Goal: Use online tool/utility: Utilize a website feature to perform a specific function

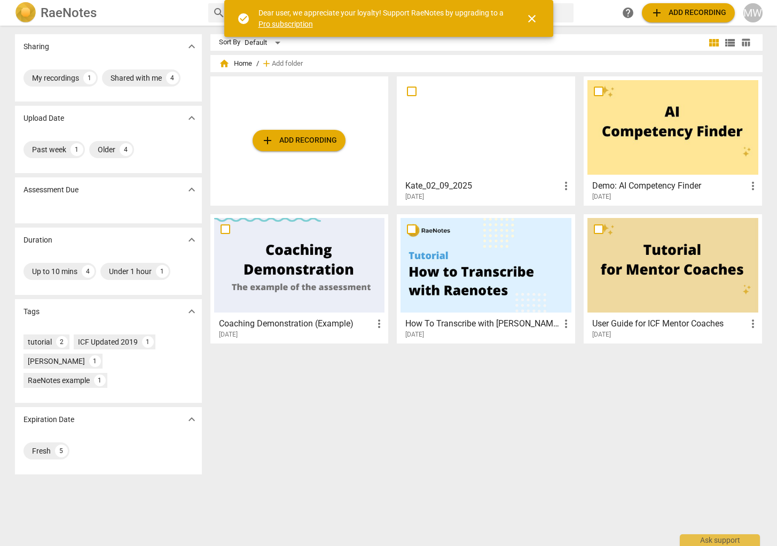
click at [318, 144] on span "add Add recording" at bounding box center [299, 140] width 76 height 13
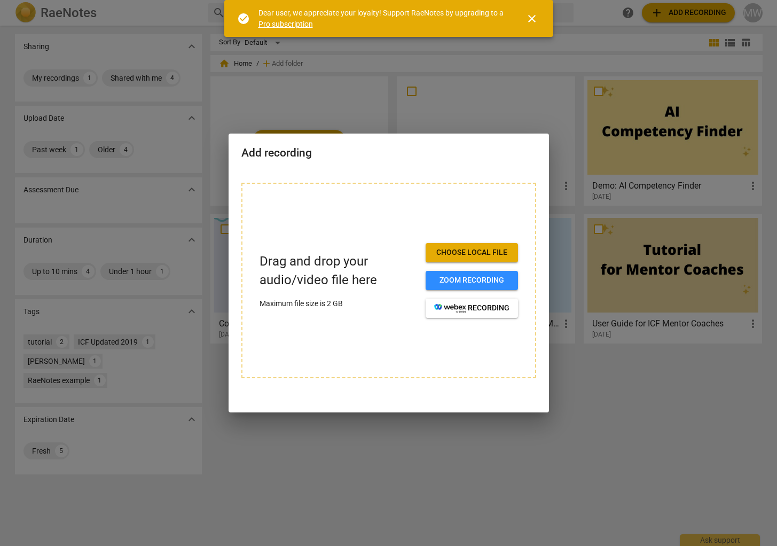
click at [471, 262] on button "Choose local file" at bounding box center [472, 252] width 92 height 19
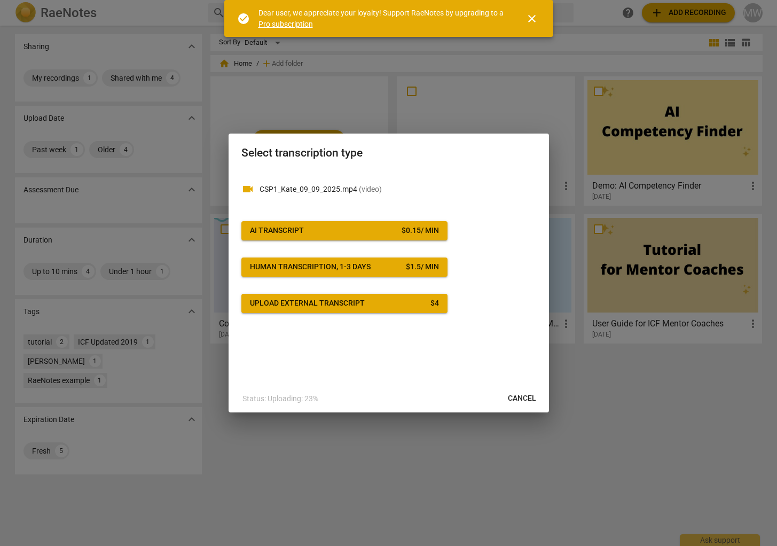
click at [357, 236] on span "AI Transcript $ 0.15 / min" at bounding box center [344, 230] width 189 height 11
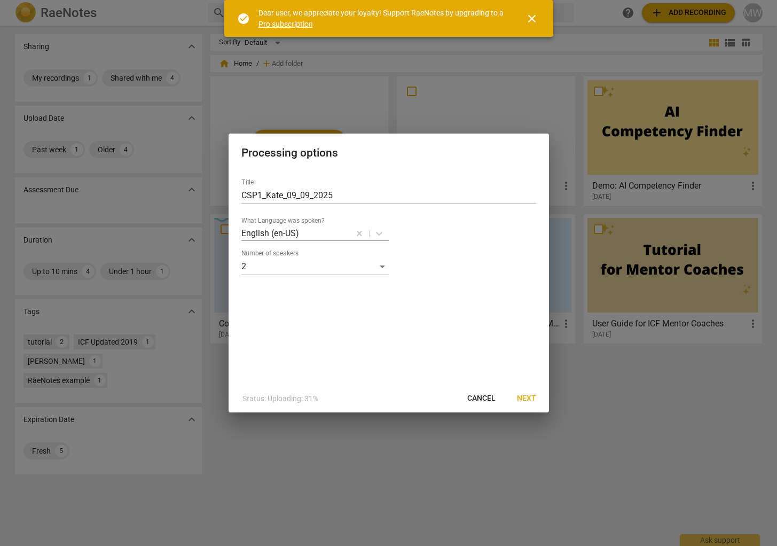
click at [529, 396] on span "Next" at bounding box center [526, 398] width 19 height 11
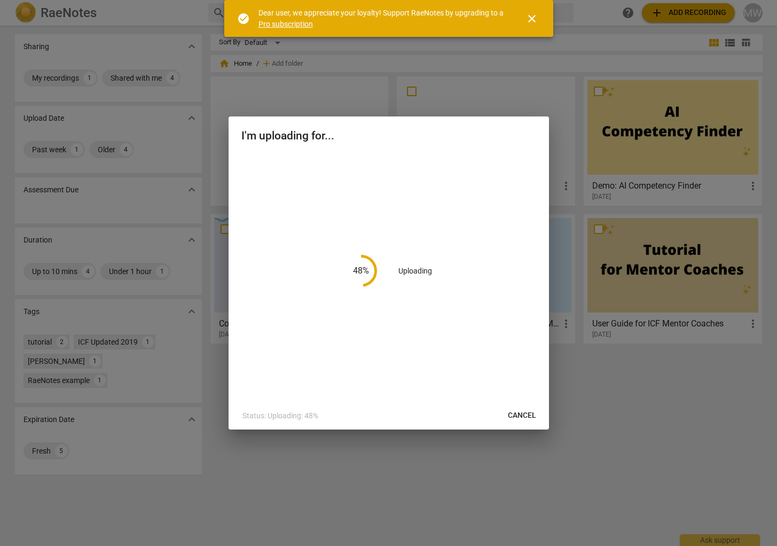
click at [292, 24] on link "Pro subscription" at bounding box center [285, 24] width 54 height 9
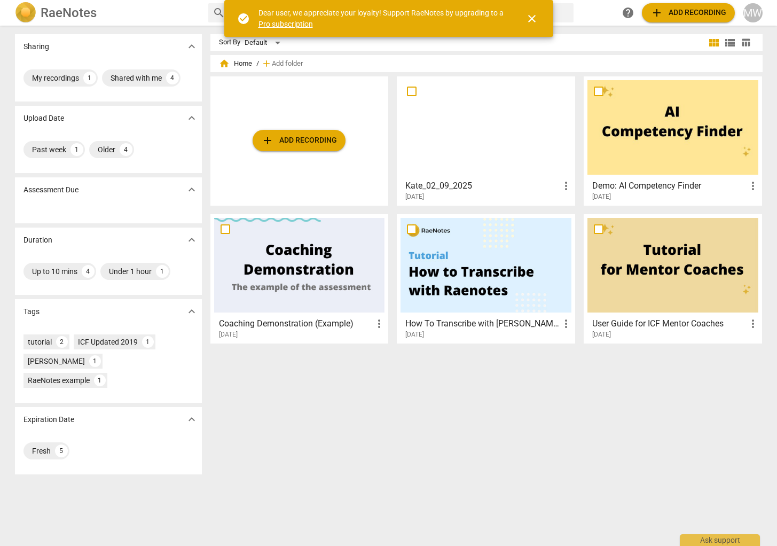
click at [534, 23] on span "close" at bounding box center [532, 18] width 13 height 13
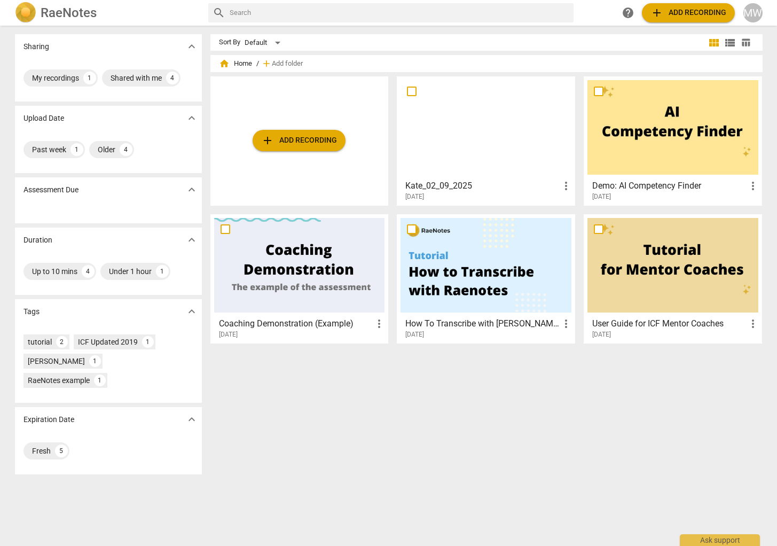
click at [706, 8] on span "add Add recording" at bounding box center [688, 12] width 76 height 13
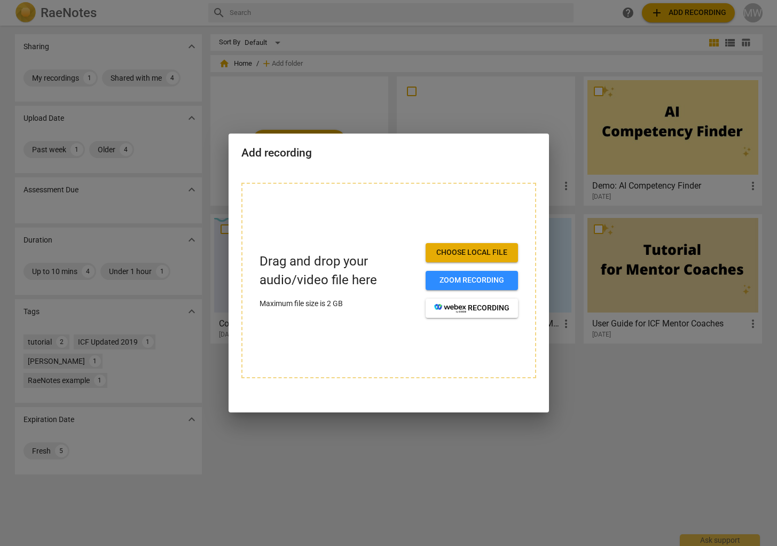
click at [477, 259] on button "Choose local file" at bounding box center [472, 252] width 92 height 19
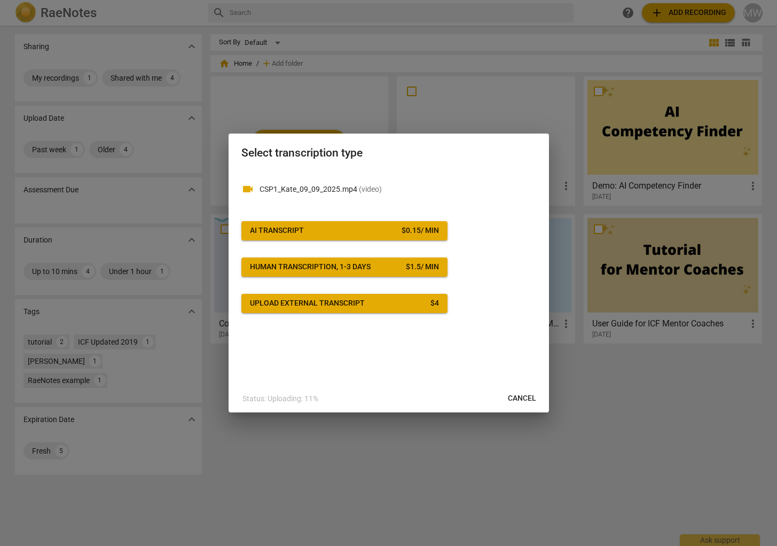
click at [304, 233] on span "AI Transcript $ 0.15 / min" at bounding box center [344, 230] width 189 height 11
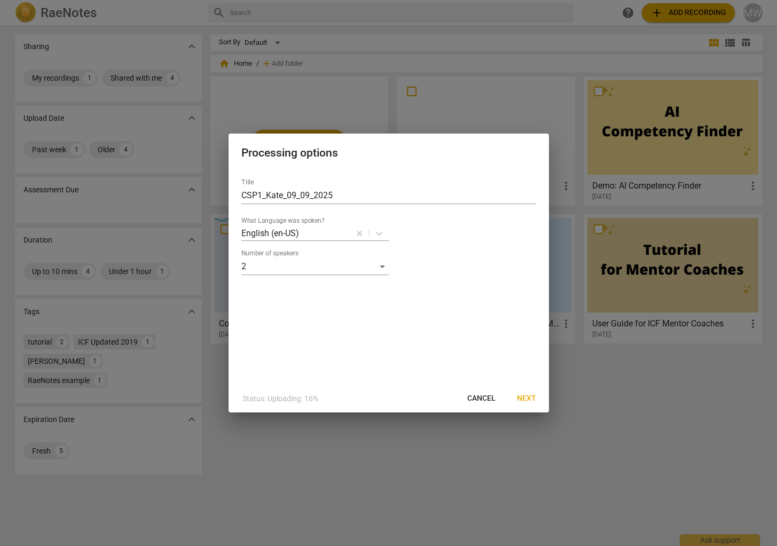
click at [526, 396] on span "Next" at bounding box center [526, 398] width 19 height 11
